Goal: Transaction & Acquisition: Purchase product/service

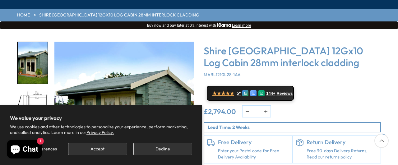
scroll to position [86, 0]
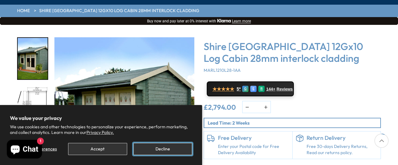
click at [152, 152] on button "Decline" at bounding box center [162, 149] width 59 height 12
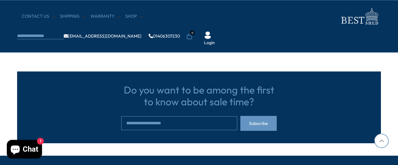
scroll to position [1074, 0]
